Goal: Task Accomplishment & Management: Use online tool/utility

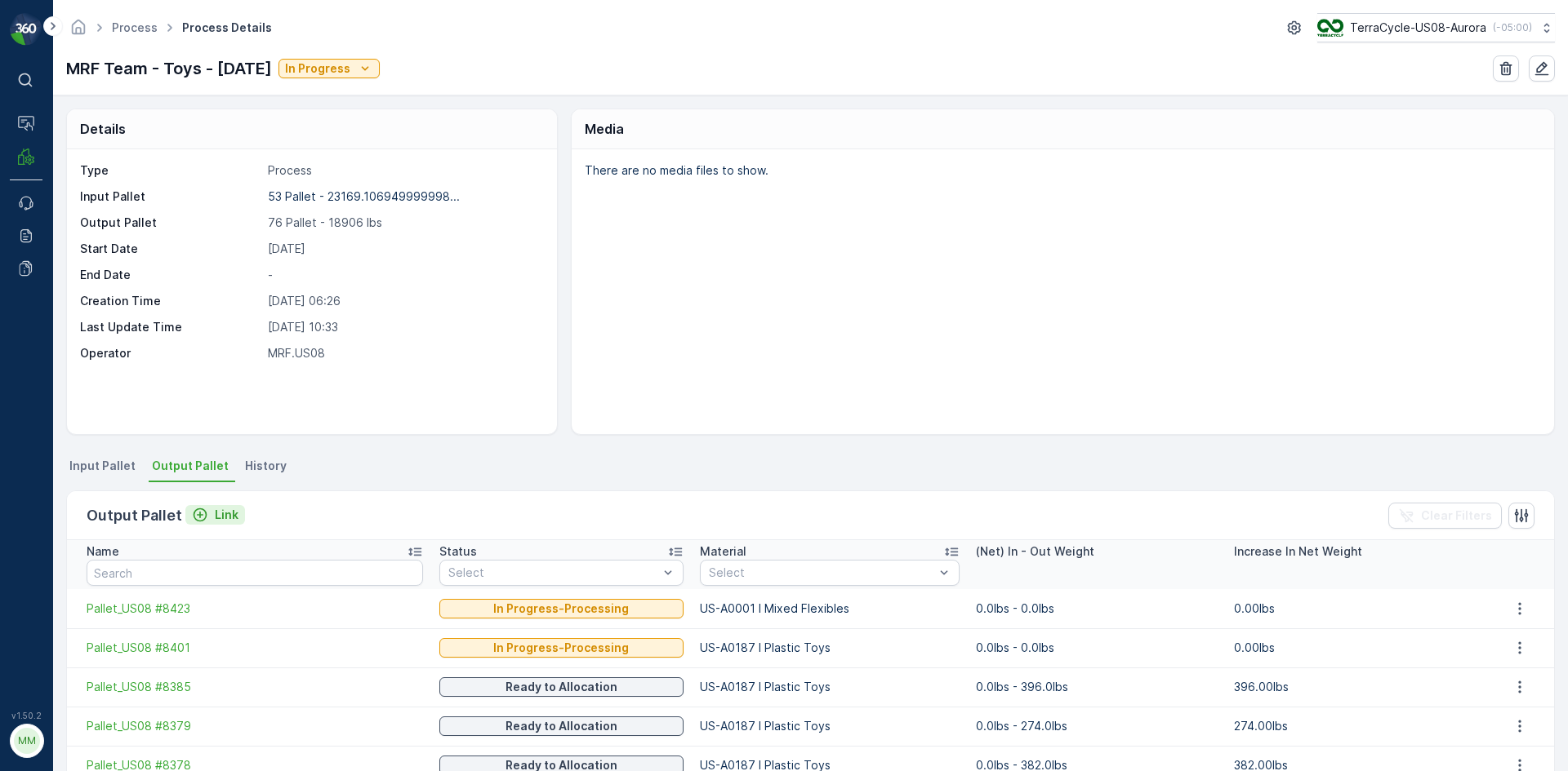
click at [226, 513] on p "Link" at bounding box center [226, 514] width 24 height 16
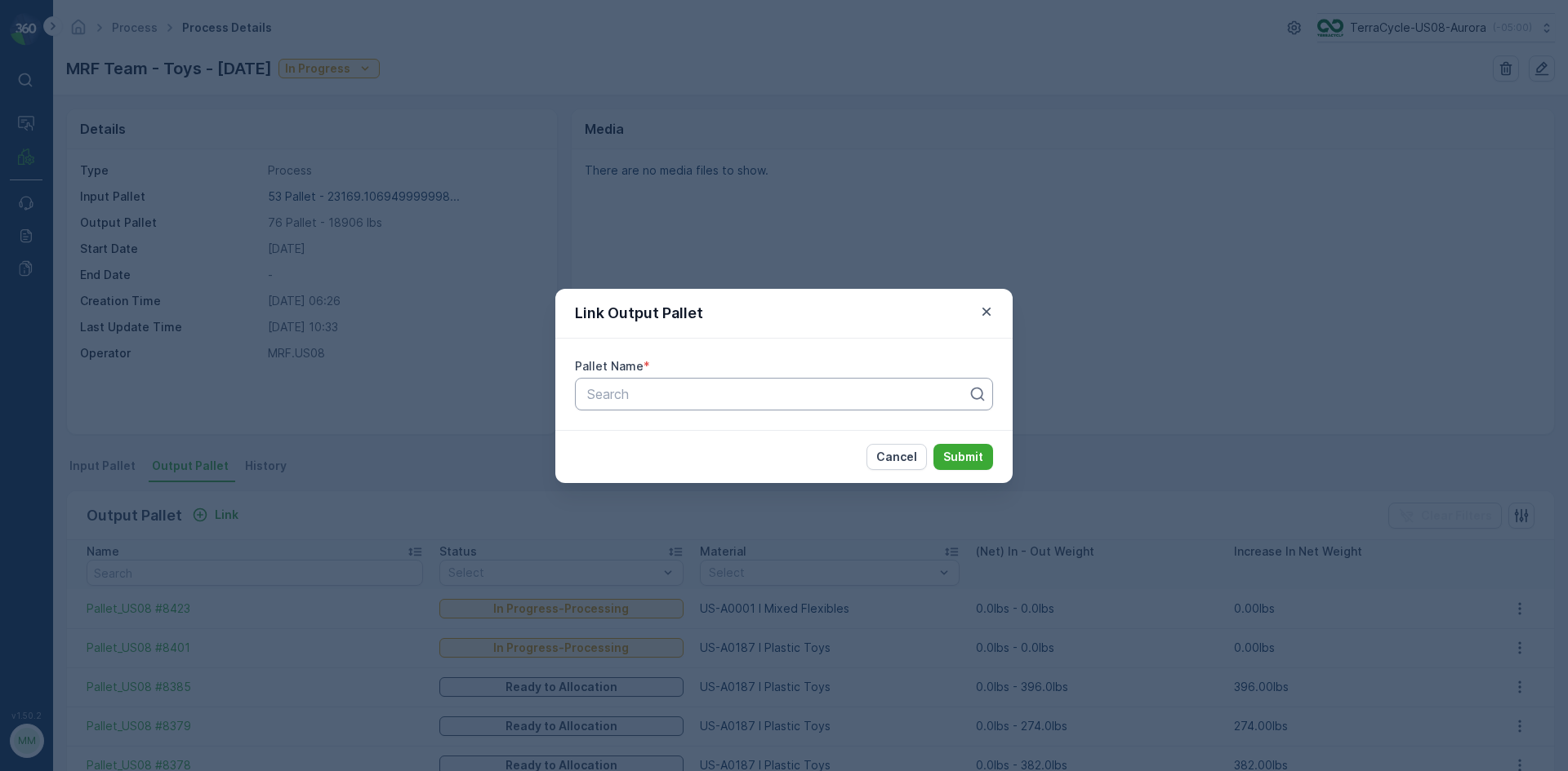
click at [634, 407] on div "Search" at bounding box center [784, 394] width 418 height 33
type input "8389"
click at [933, 444] on button "Submit" at bounding box center [962, 457] width 60 height 26
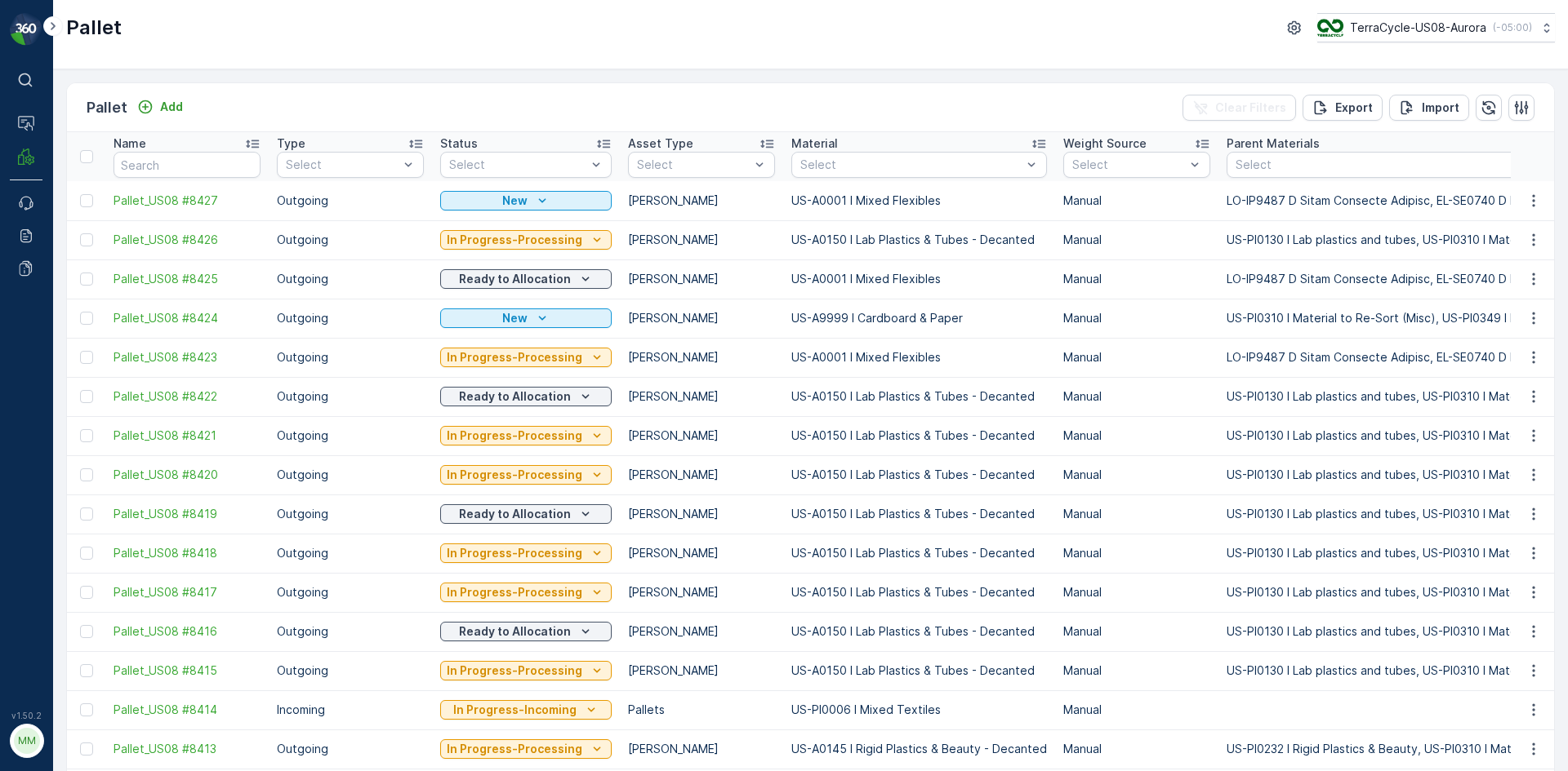
click at [156, 105] on div "Add" at bounding box center [160, 107] width 45 height 16
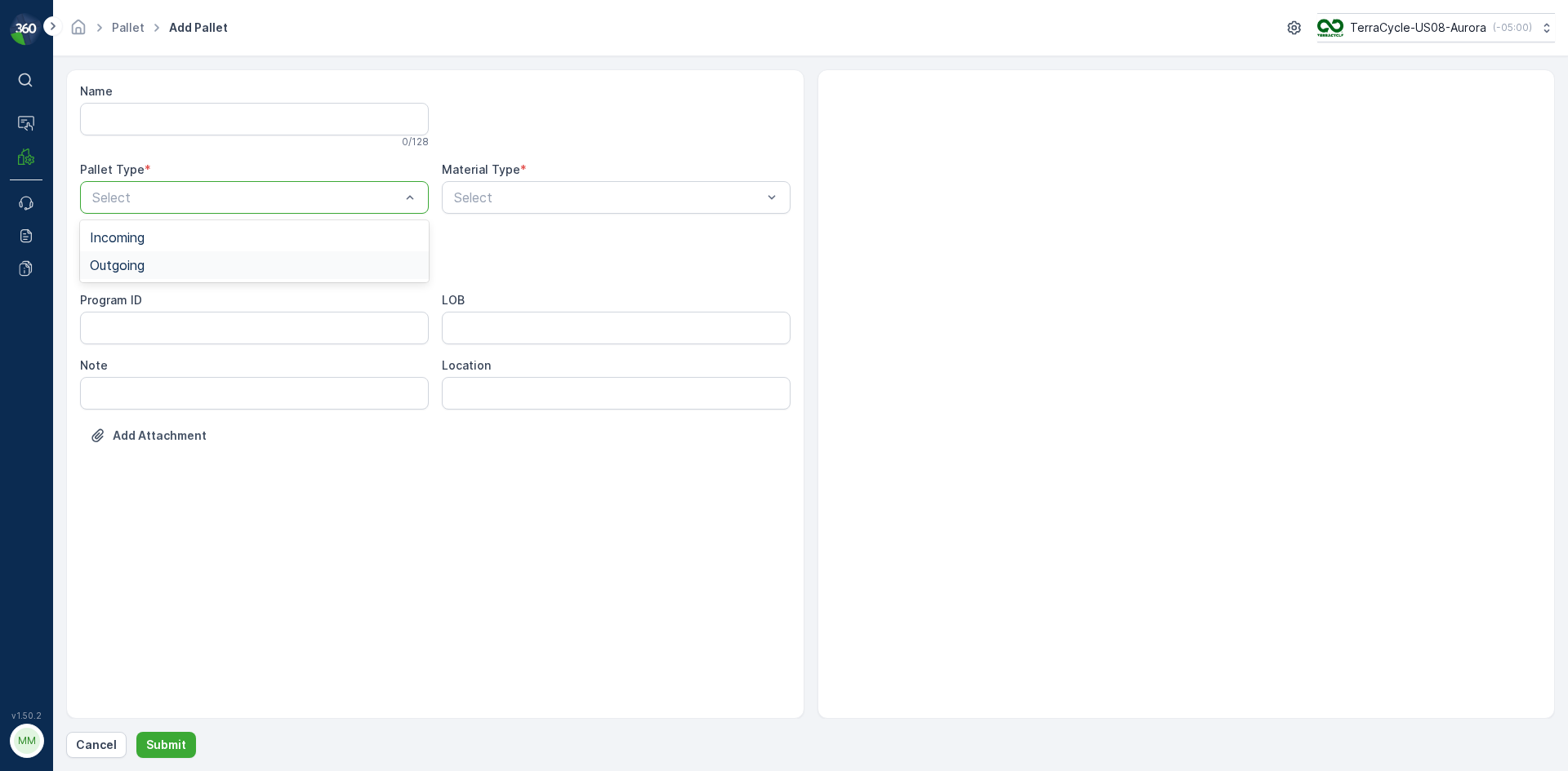
click at [230, 264] on div "Outgoing" at bounding box center [254, 266] width 329 height 15
click at [211, 295] on div "Gaylord" at bounding box center [254, 302] width 349 height 27
type input "0145"
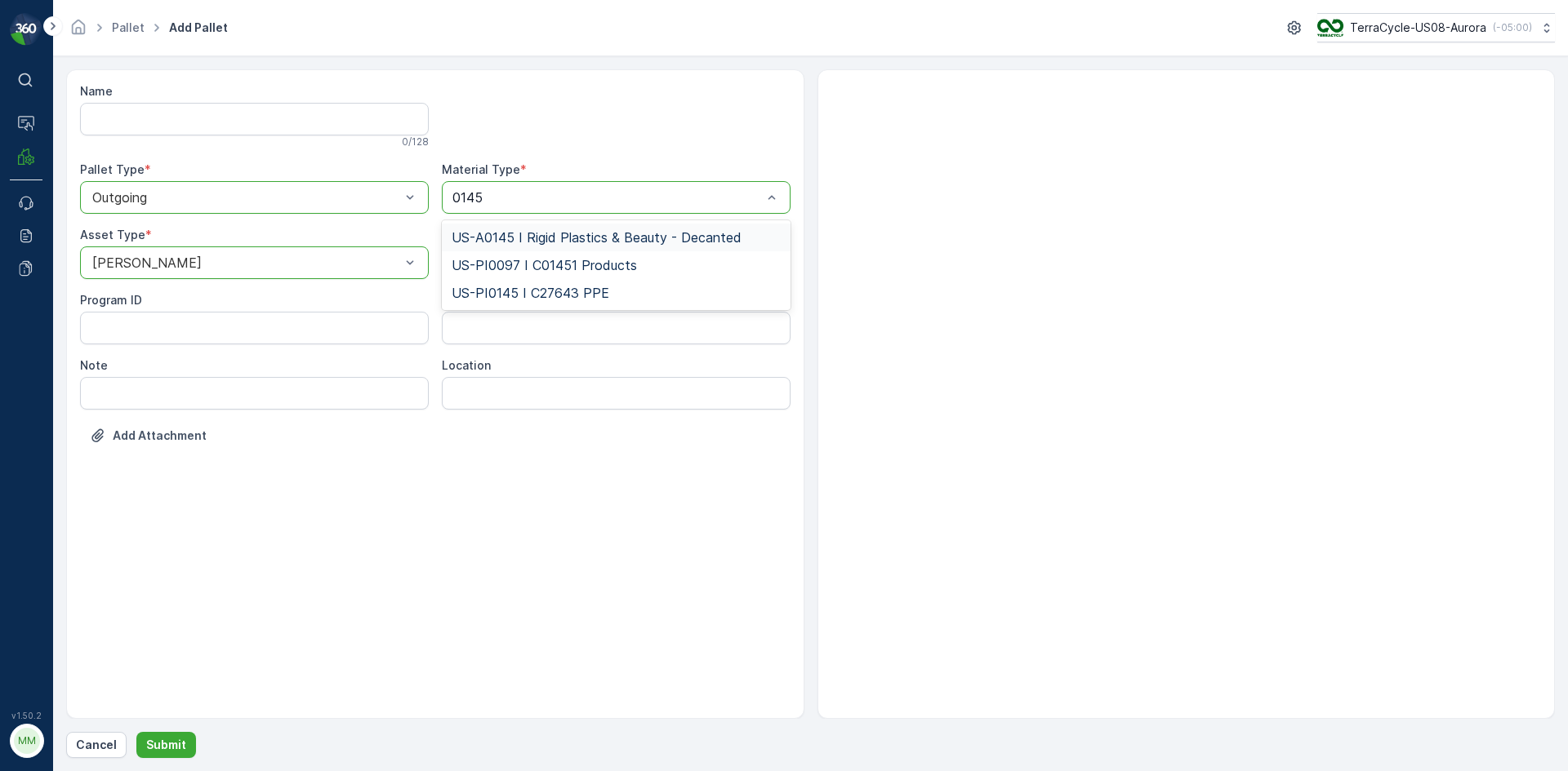
click at [557, 232] on span "US-A0145 I Rigid Plastics & Beauty - Decanted" at bounding box center [596, 238] width 290 height 15
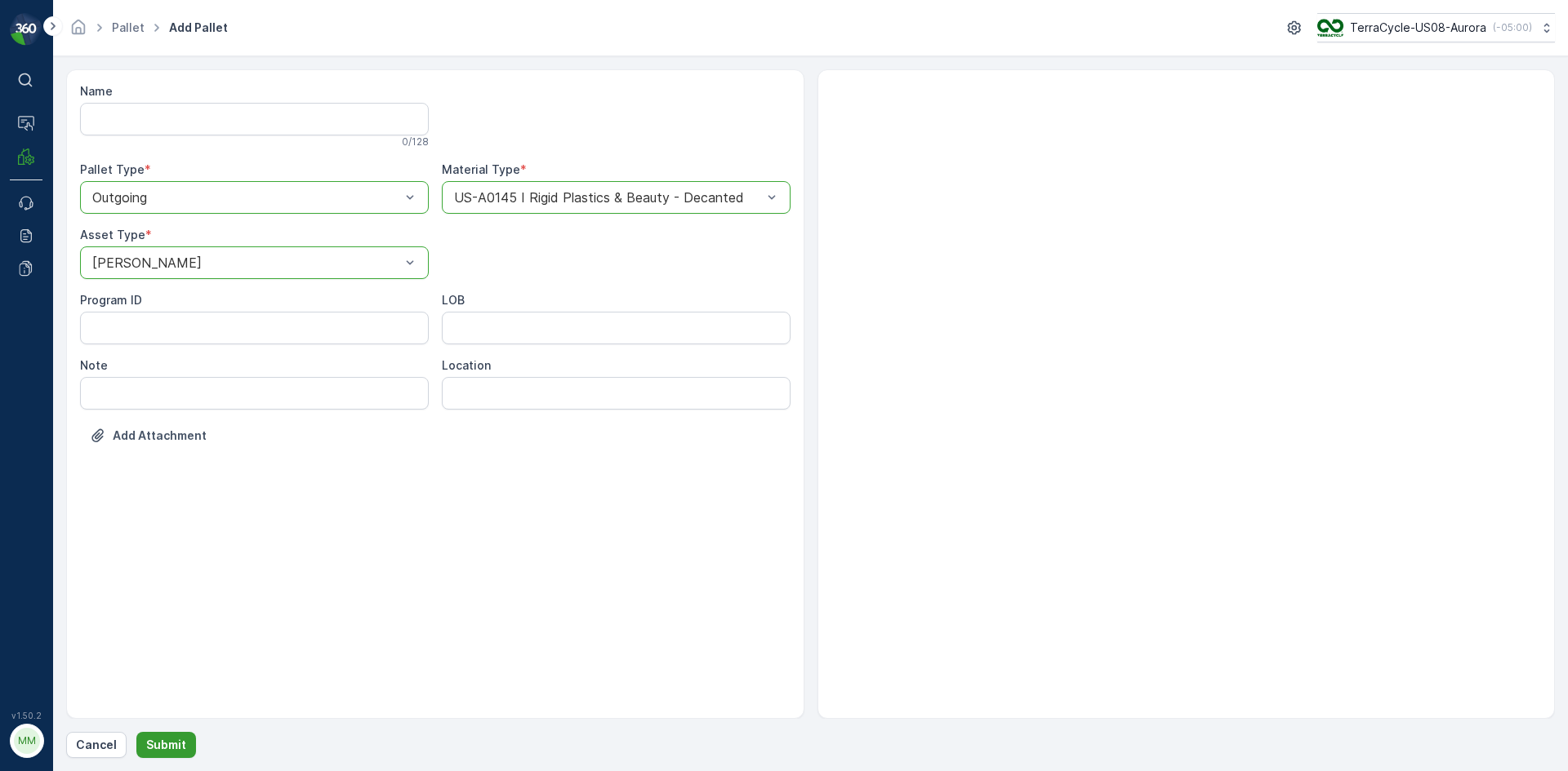
click at [188, 733] on button "Submit" at bounding box center [165, 745] width 60 height 26
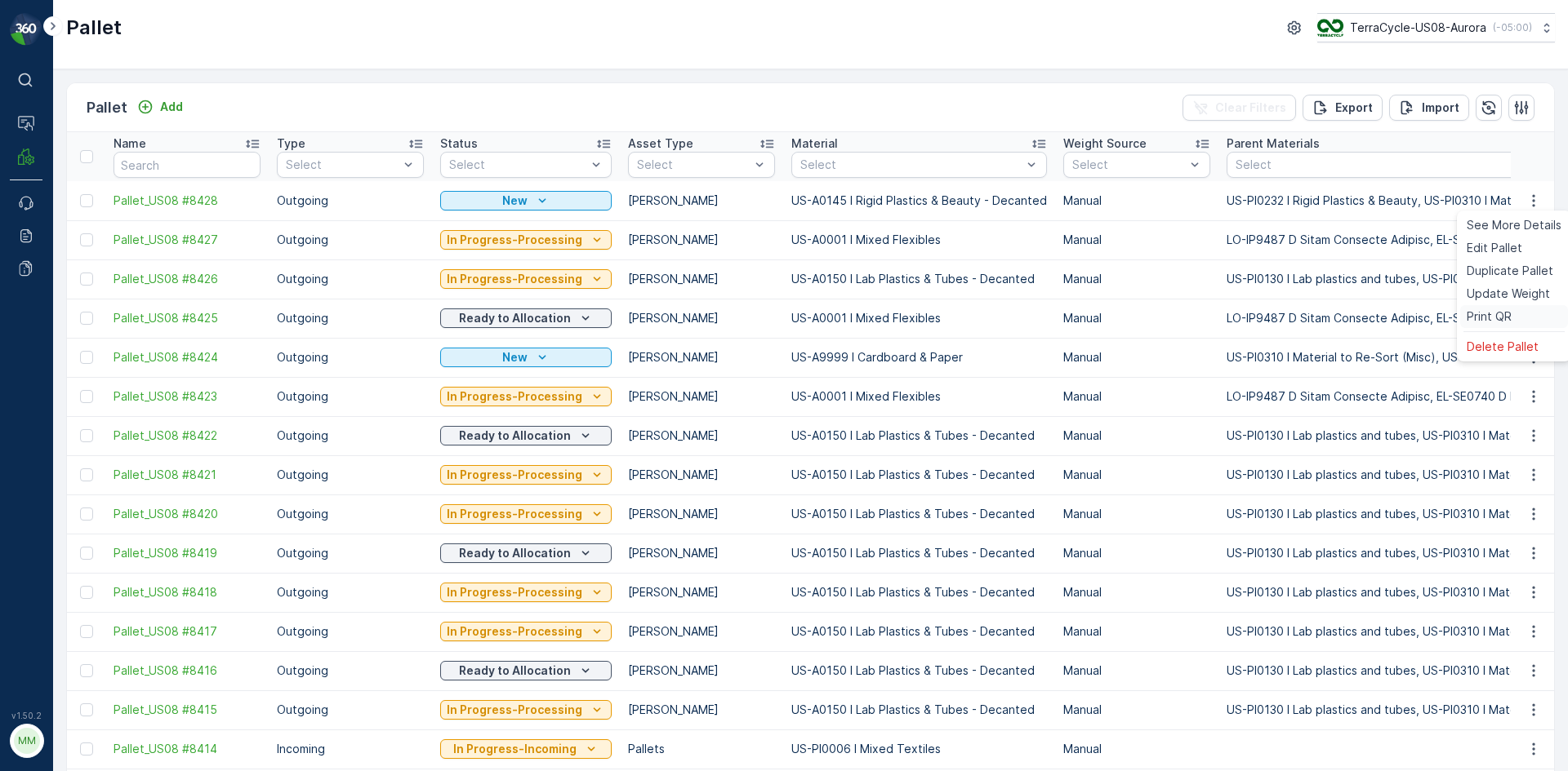
click at [1517, 319] on div "Print QR" at bounding box center [1514, 317] width 108 height 23
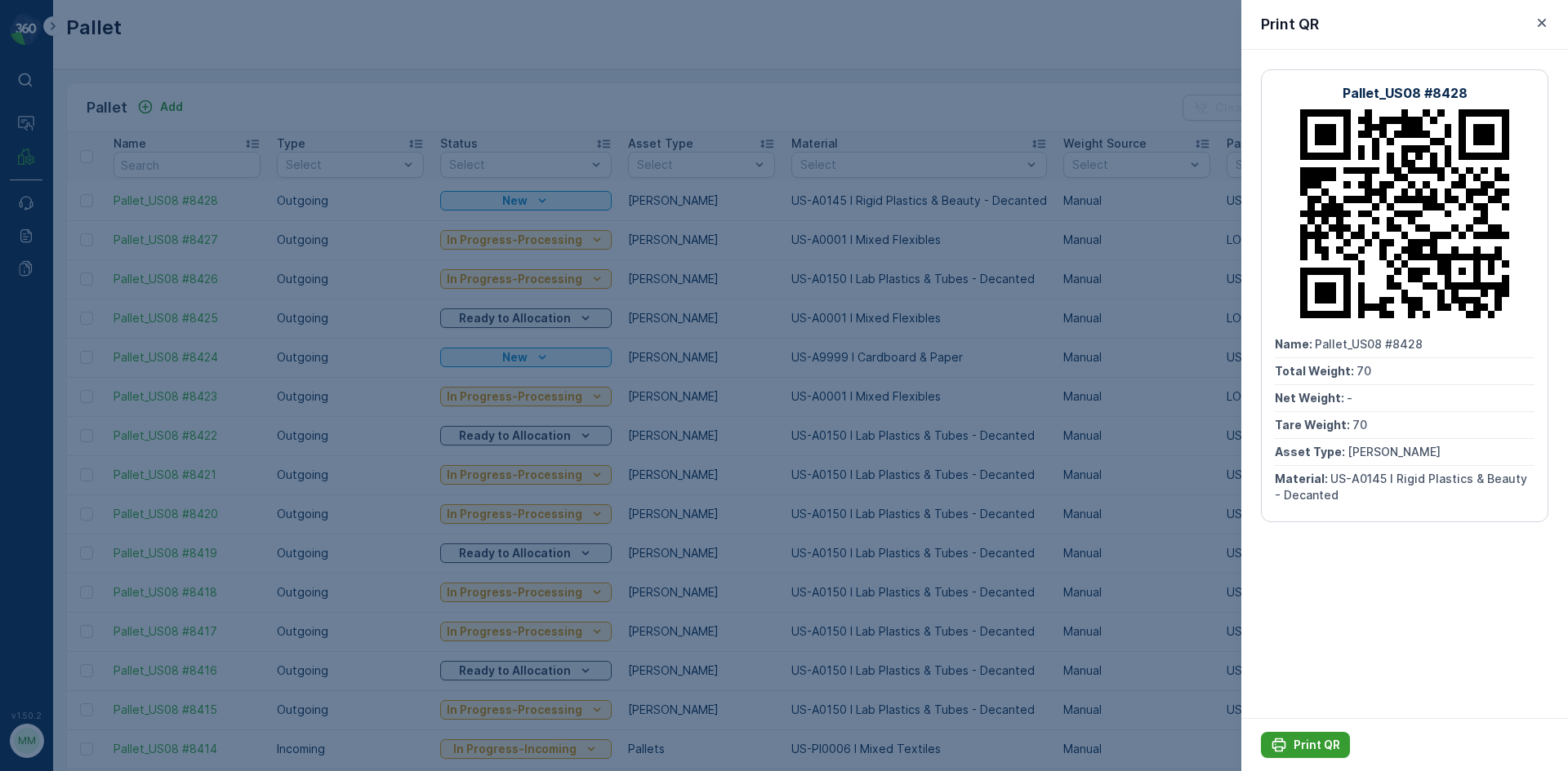
click at [1327, 736] on button "Print QR" at bounding box center [1305, 745] width 89 height 26
click at [1186, 677] on div at bounding box center [784, 386] width 1568 height 771
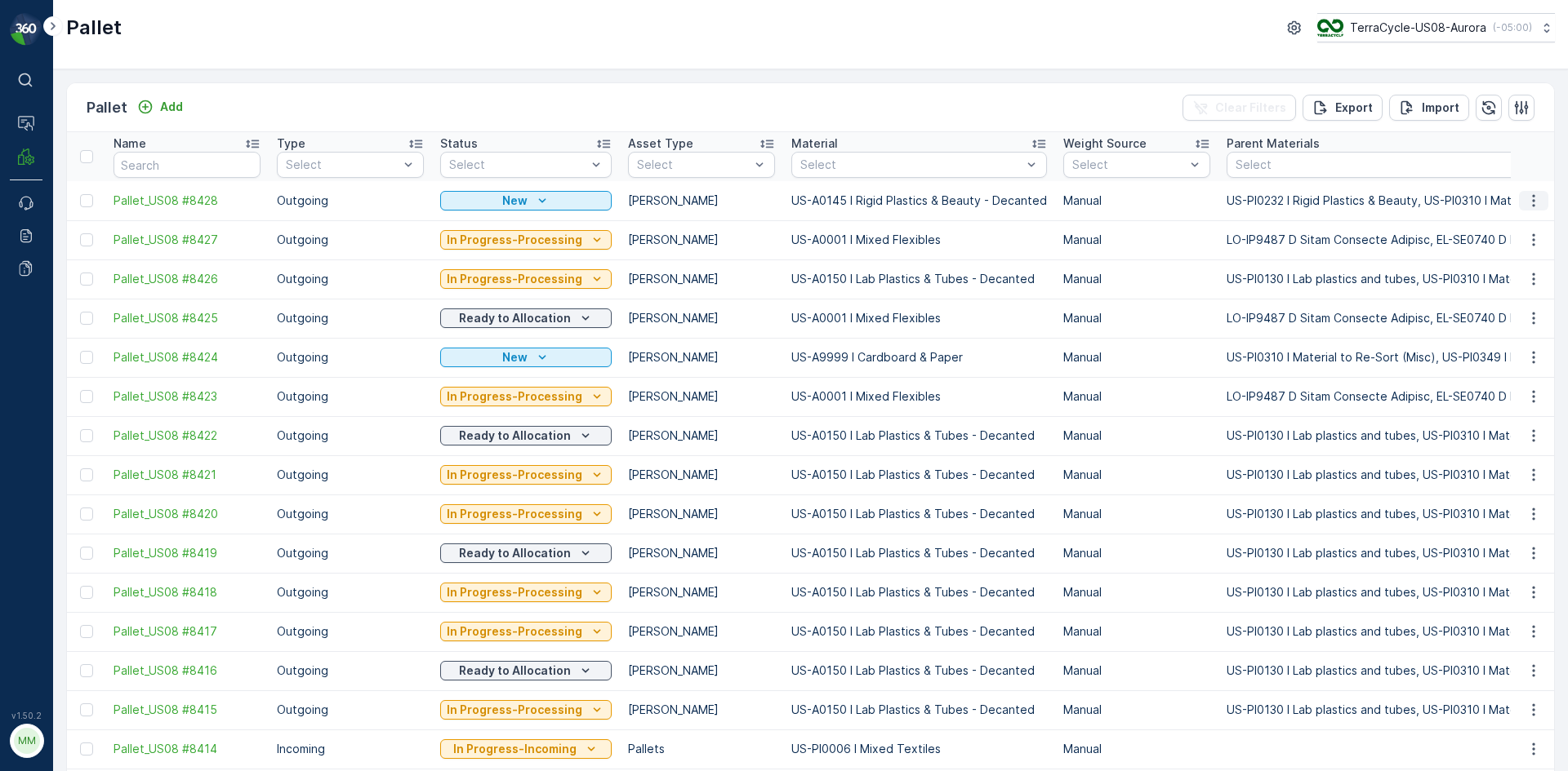
click at [1519, 197] on button "button" at bounding box center [1533, 200] width 29 height 20
click at [1495, 309] on span "Print QR" at bounding box center [1490, 317] width 45 height 16
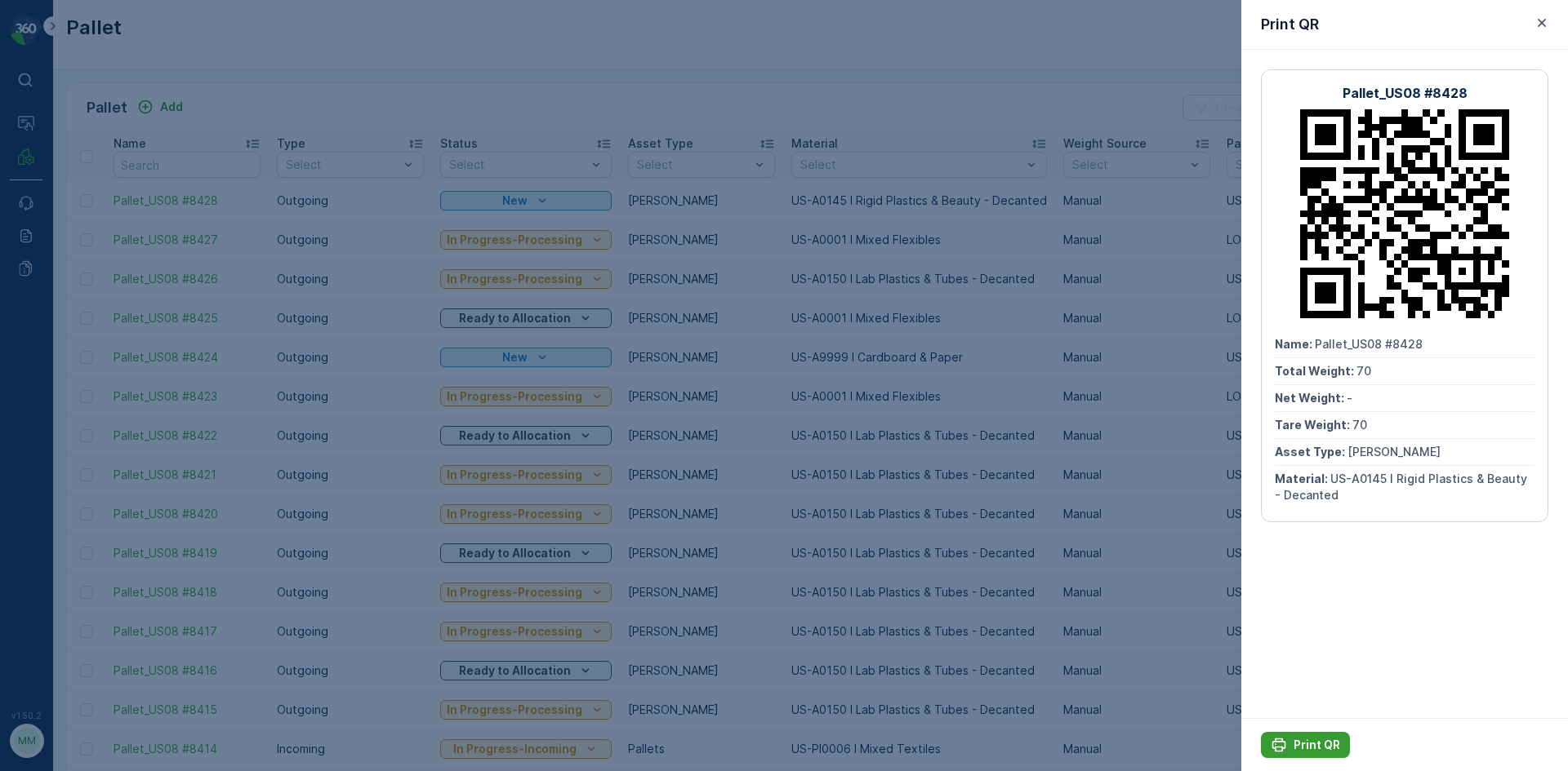
click at [1312, 746] on p "Print QR" at bounding box center [1316, 745] width 46 height 16
click at [1315, 744] on p "Print QR" at bounding box center [1316, 745] width 46 height 16
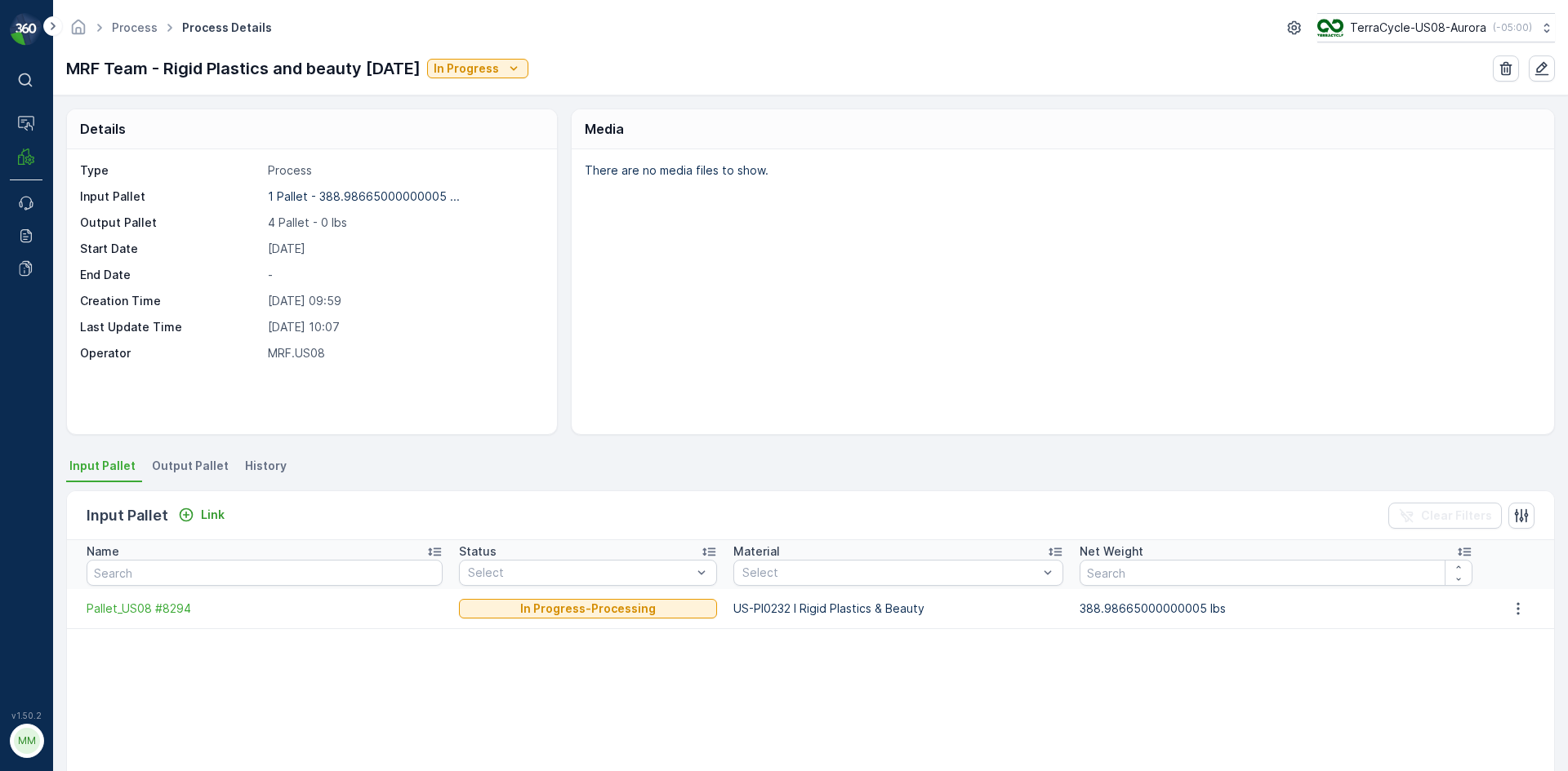
click at [213, 471] on span "Output Pallet" at bounding box center [190, 466] width 77 height 16
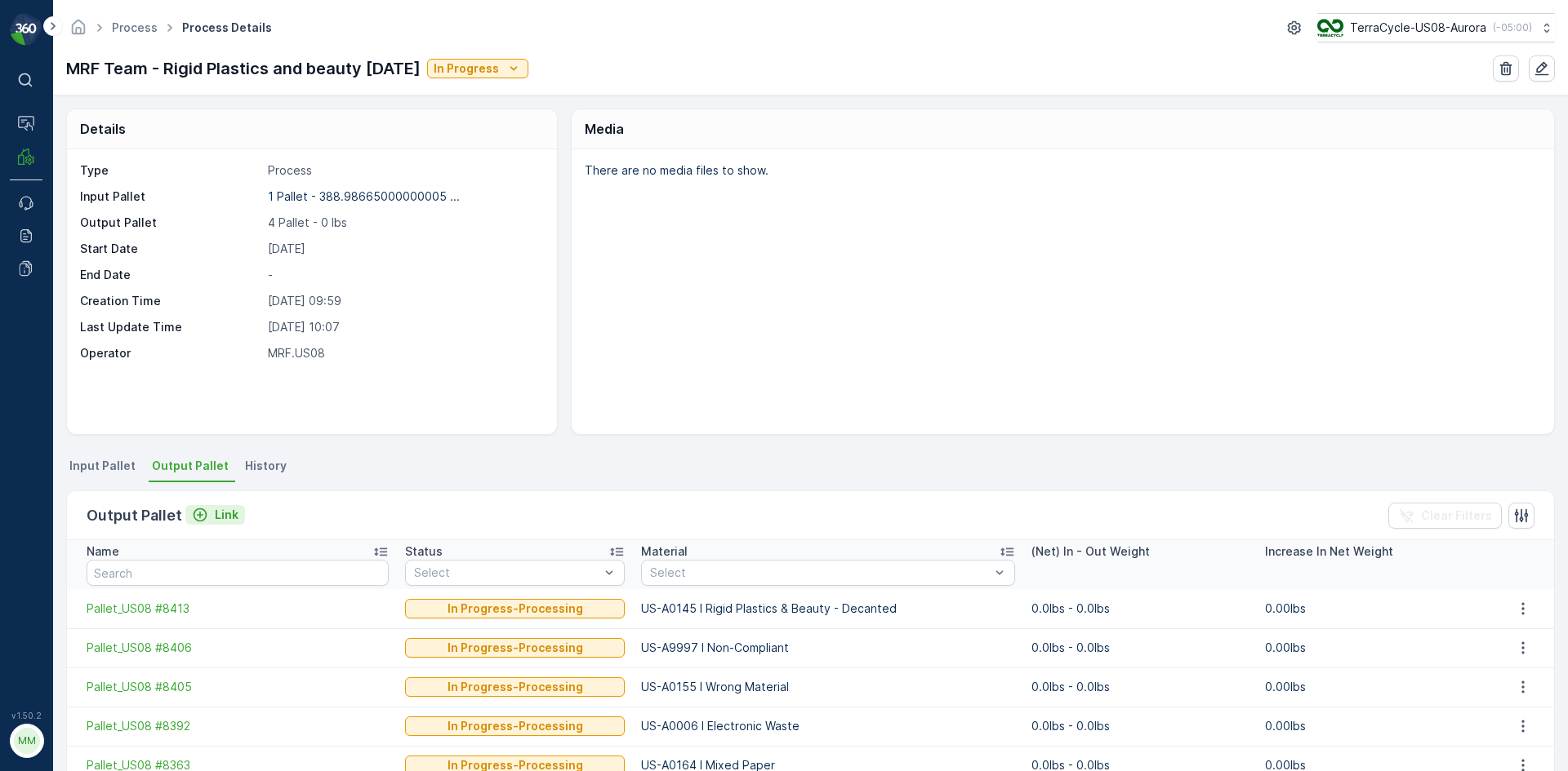
click at [223, 514] on p "Link" at bounding box center [226, 514] width 24 height 16
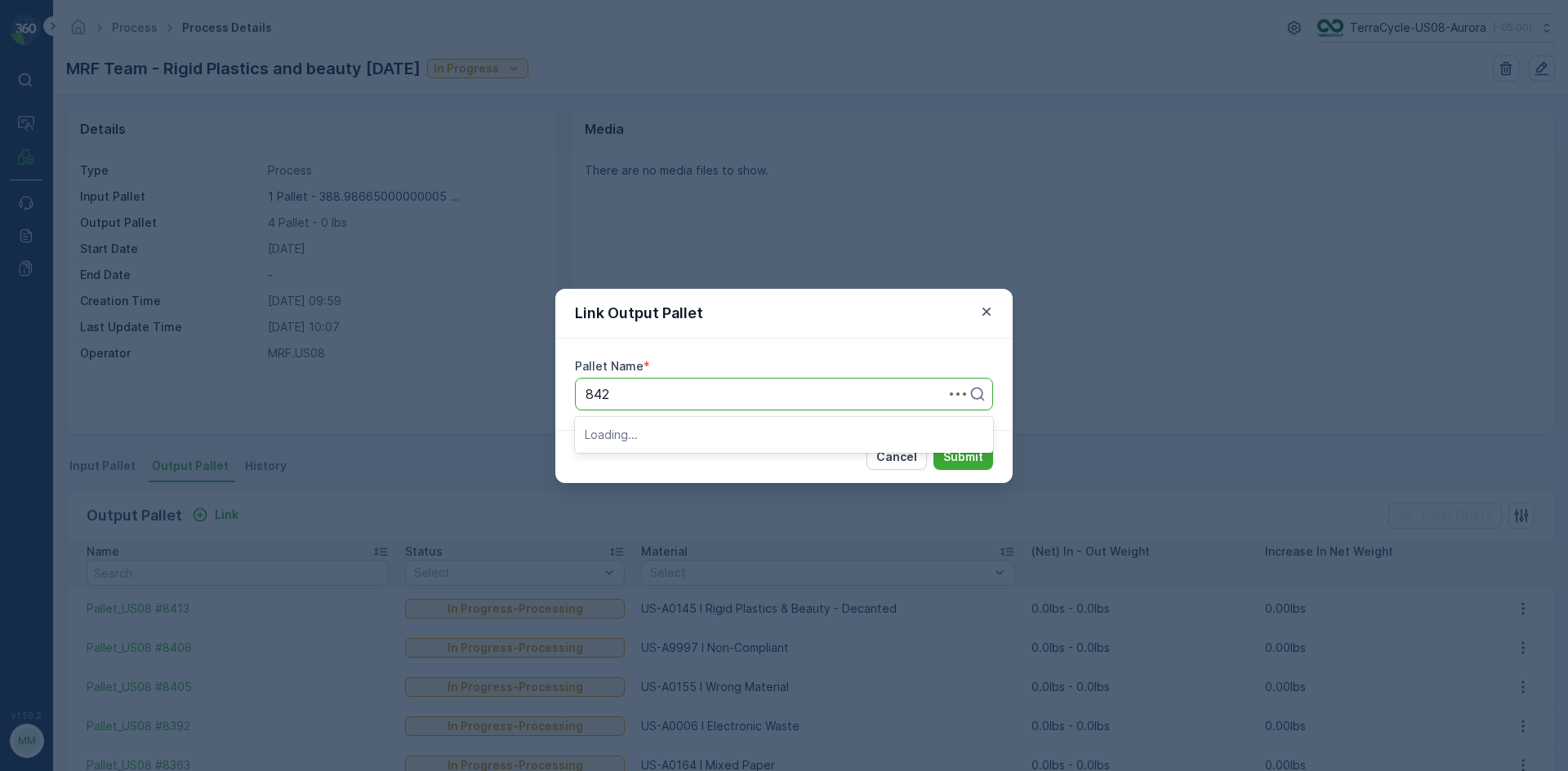
type input "8428"
click at [933, 444] on button "Submit" at bounding box center [962, 457] width 60 height 26
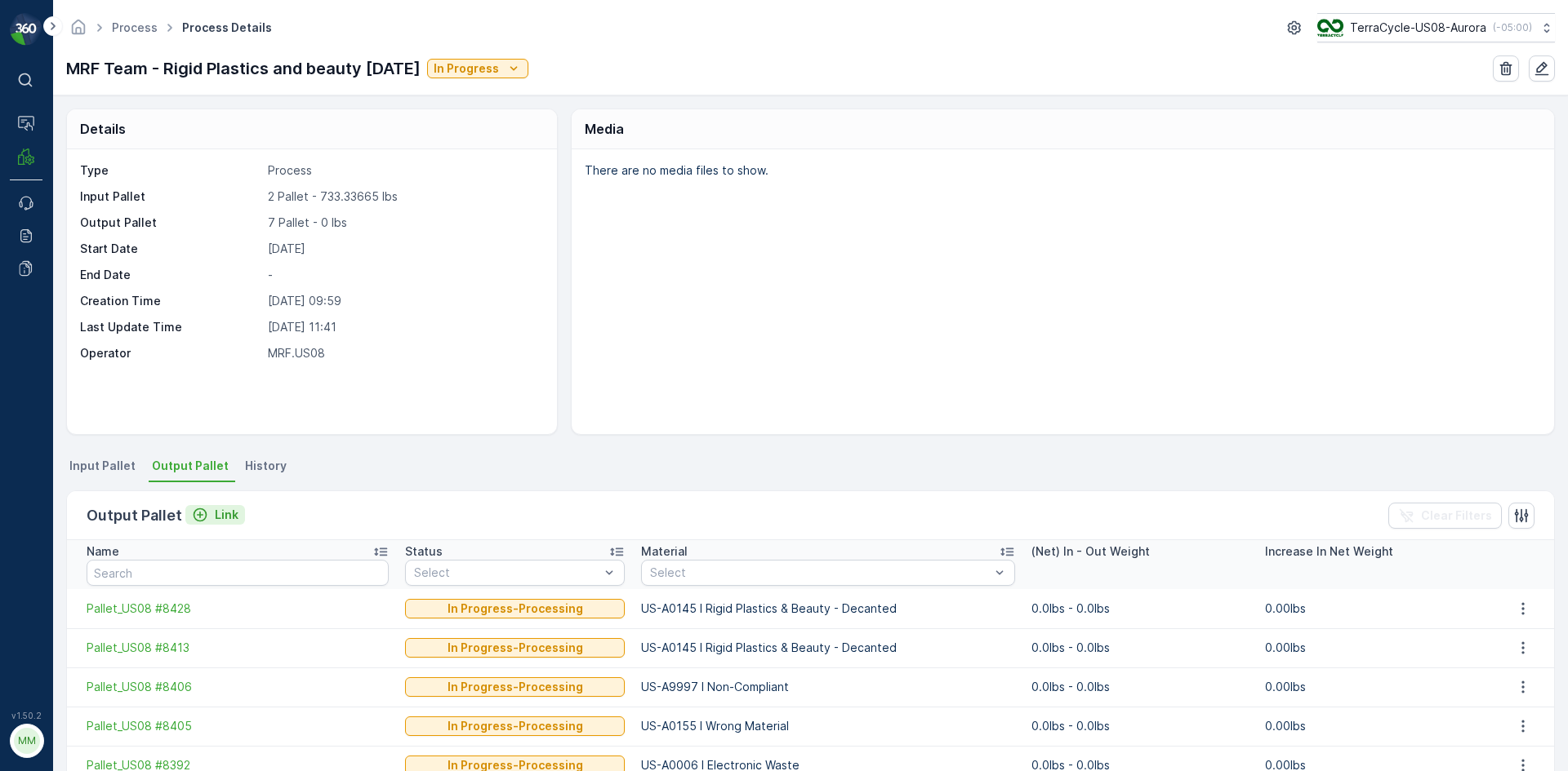
click at [222, 513] on p "Link" at bounding box center [226, 514] width 24 height 16
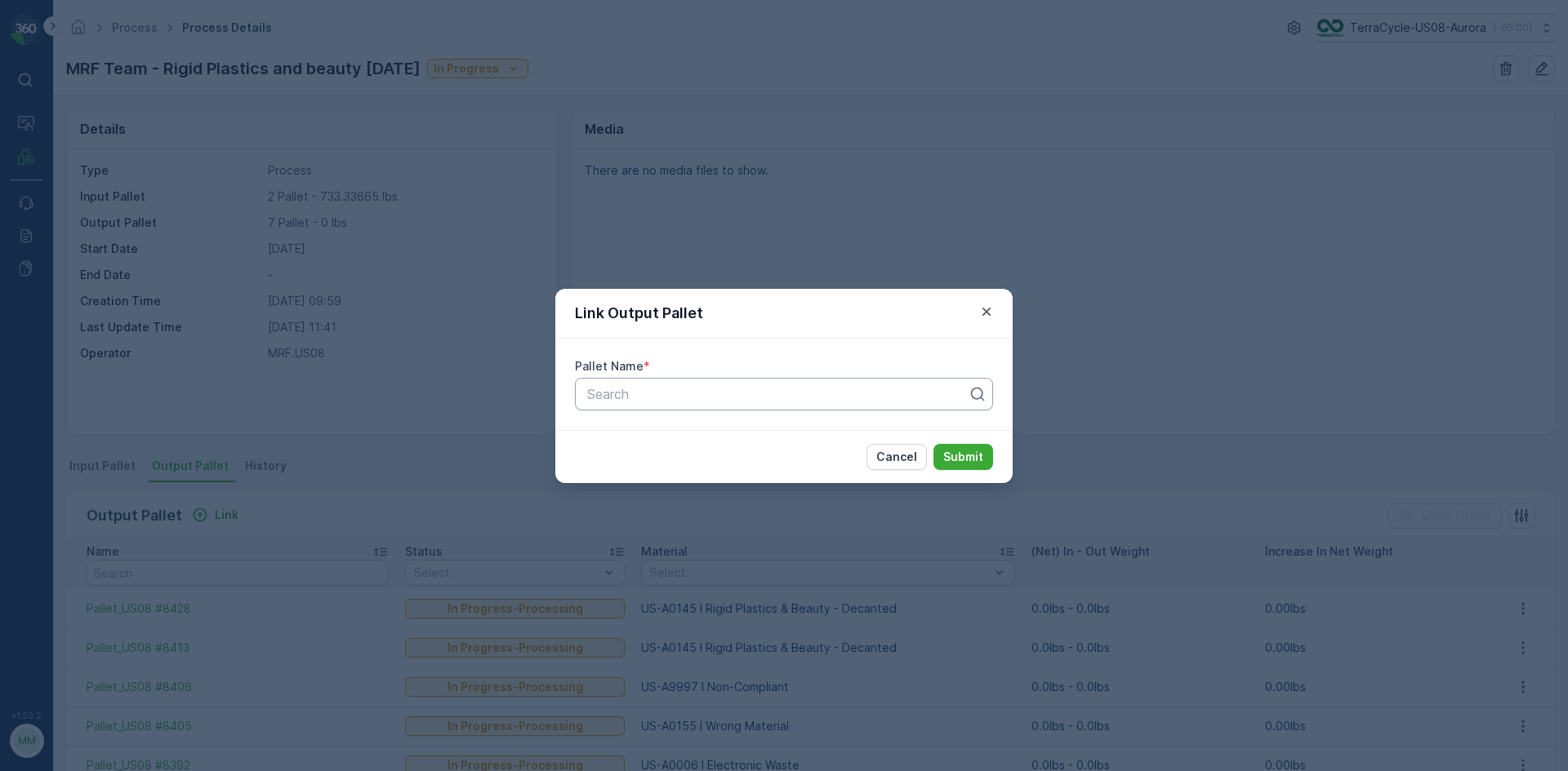
click at [631, 396] on div at bounding box center [777, 394] width 384 height 15
click at [461, 421] on div "Link Output Pallet Pallet Name * Use Up and Down to choose options, press Enter…" at bounding box center [784, 386] width 1568 height 771
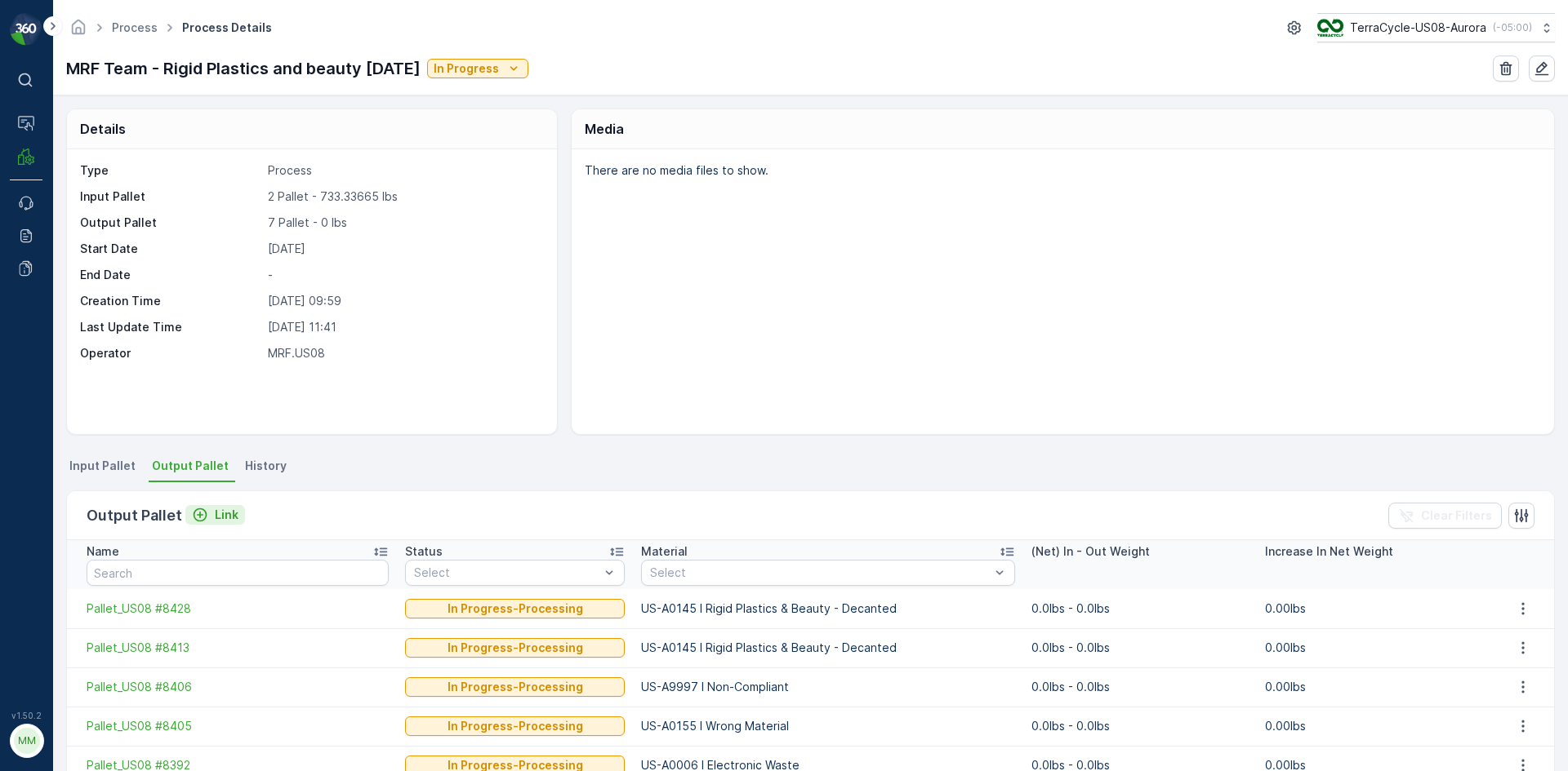
click at [215, 509] on p "Link" at bounding box center [226, 514] width 24 height 16
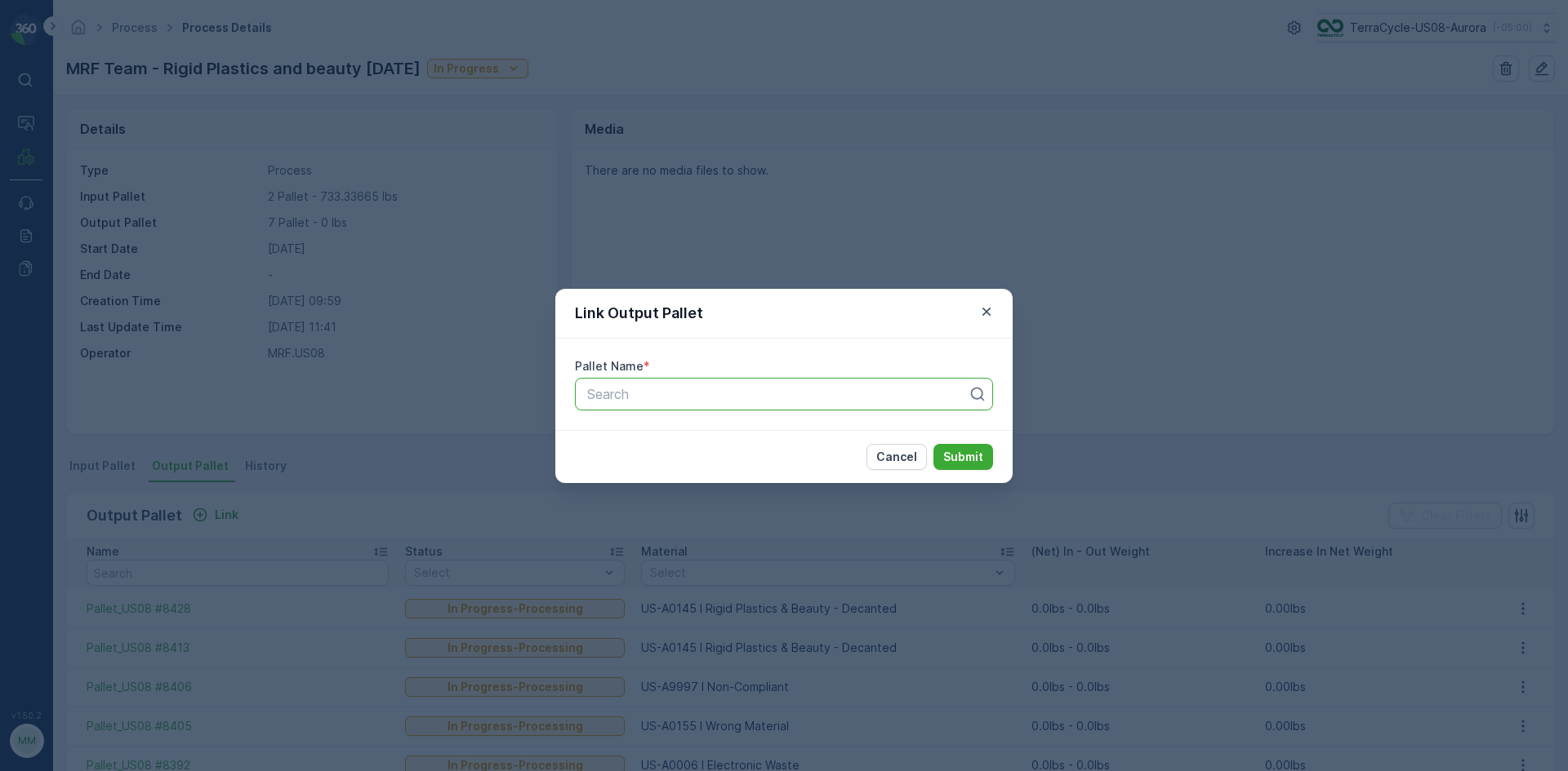
click at [609, 397] on div at bounding box center [777, 394] width 384 height 15
type input "8410"
click at [933, 444] on button "Submit" at bounding box center [962, 457] width 60 height 26
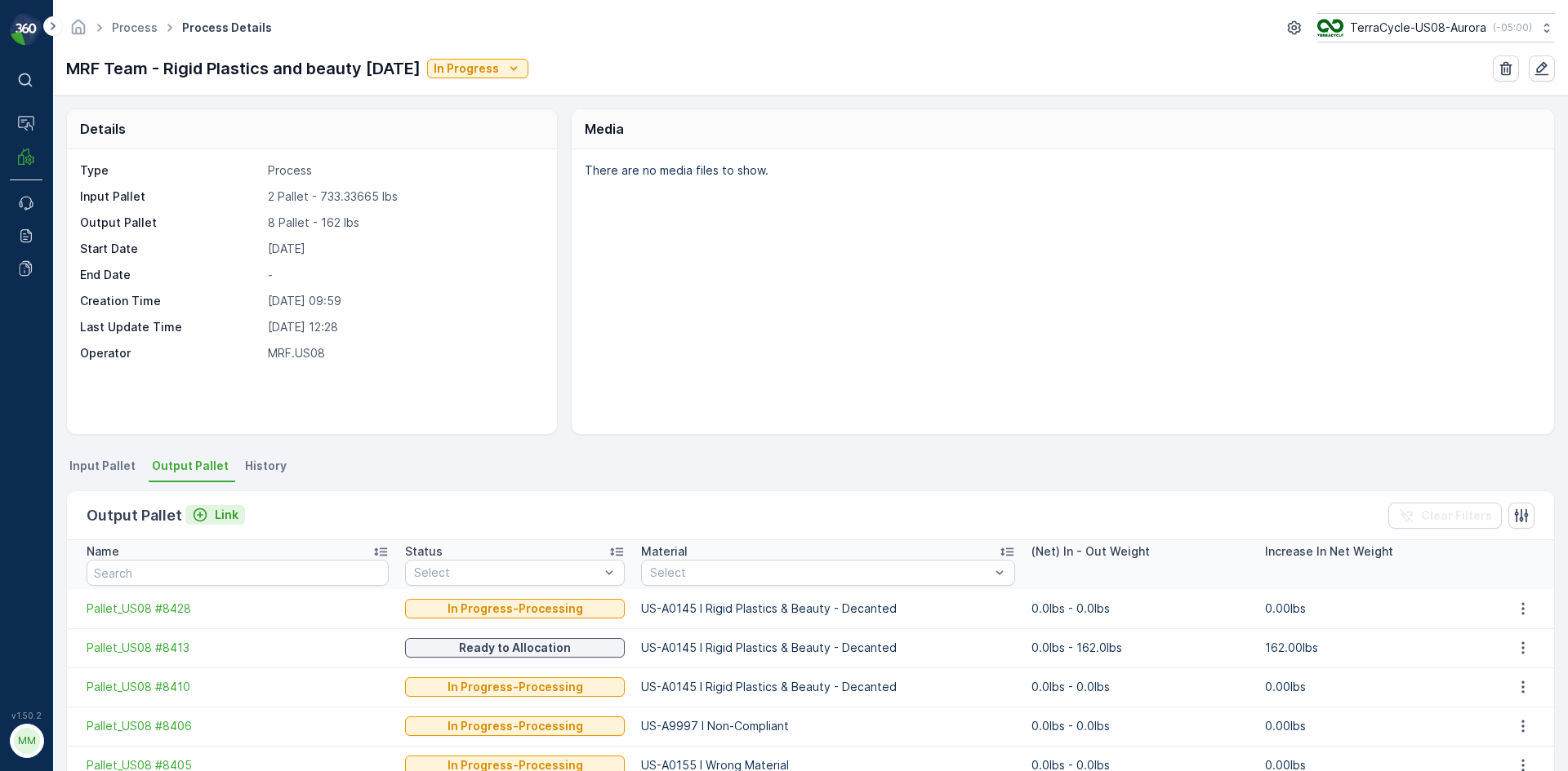
click at [228, 516] on p "Link" at bounding box center [226, 514] width 24 height 16
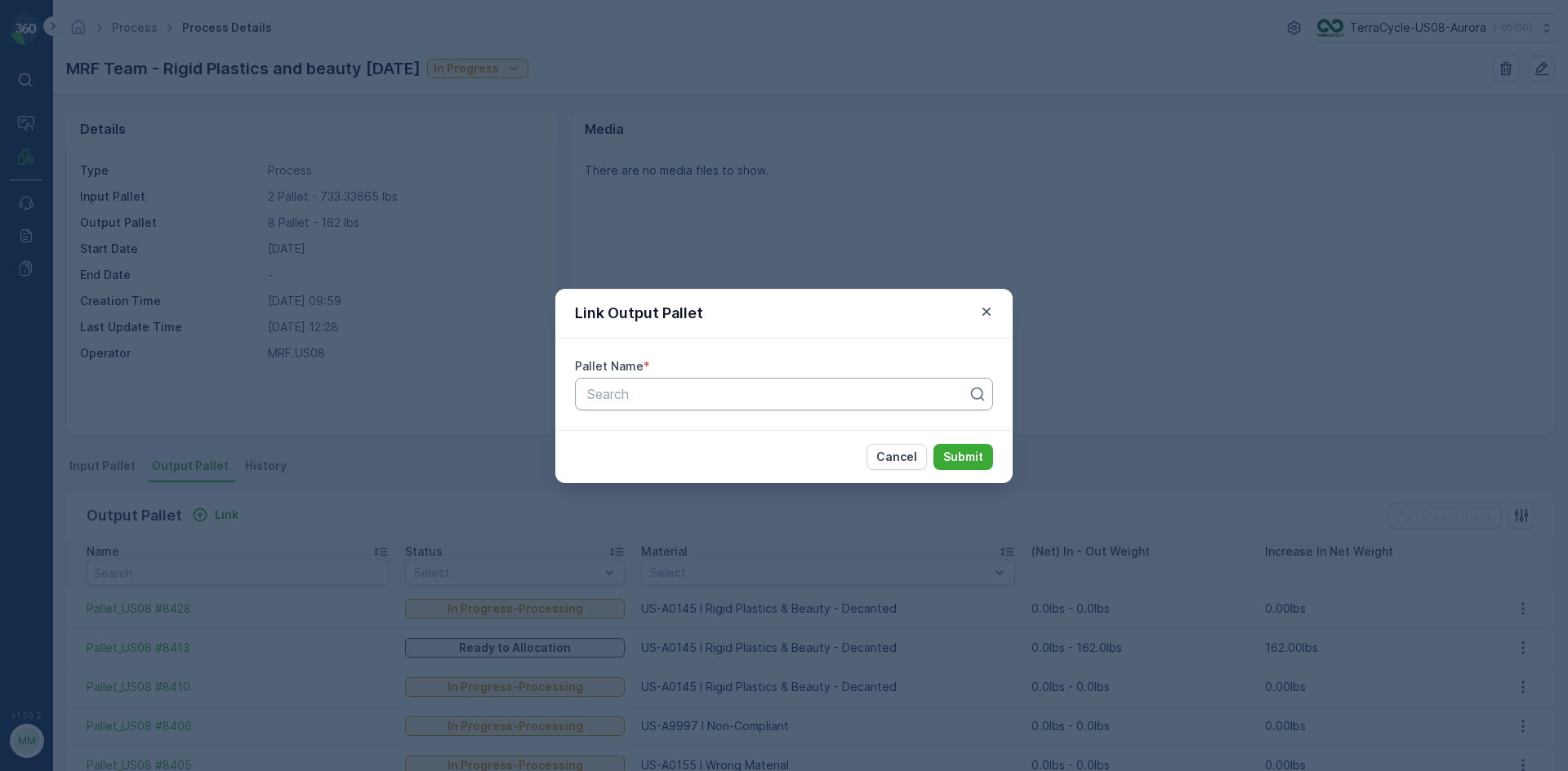
click at [756, 392] on div at bounding box center [777, 394] width 384 height 15
type input "8409"
click at [933, 444] on button "Submit" at bounding box center [962, 457] width 60 height 26
